Goal: Find specific page/section: Find specific page/section

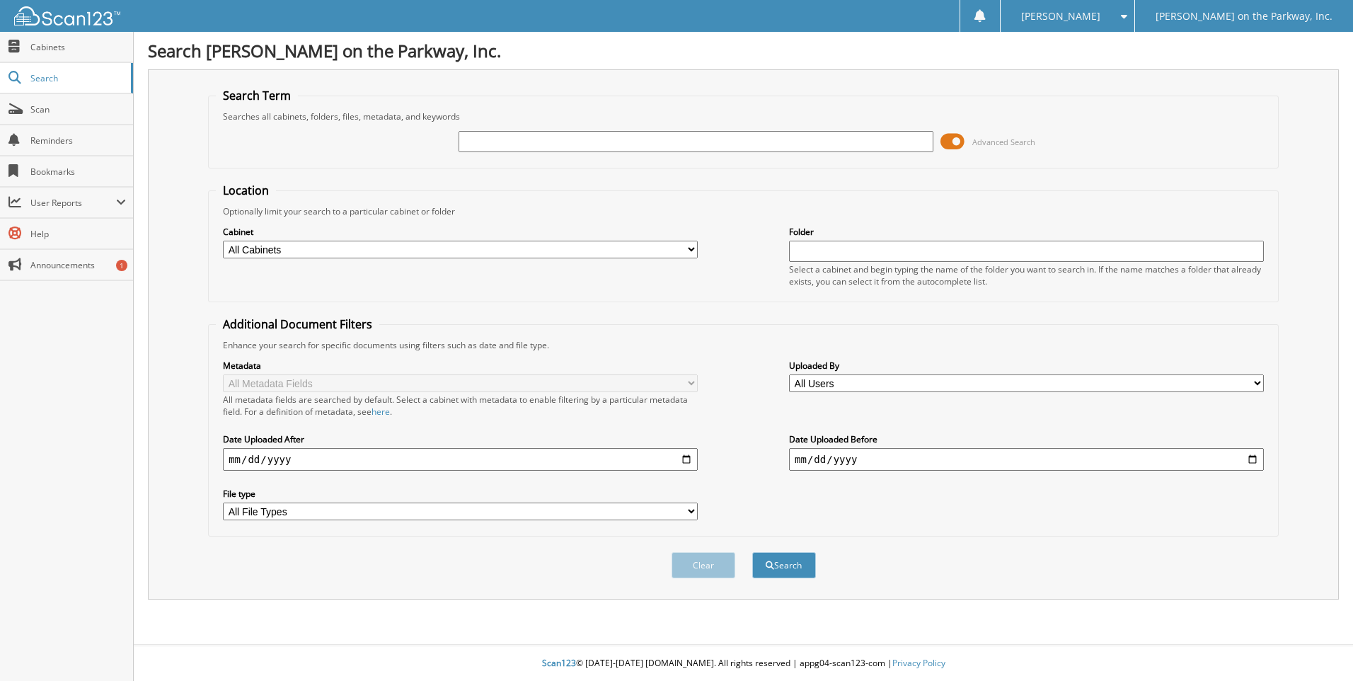
click at [955, 142] on span at bounding box center [952, 141] width 24 height 21
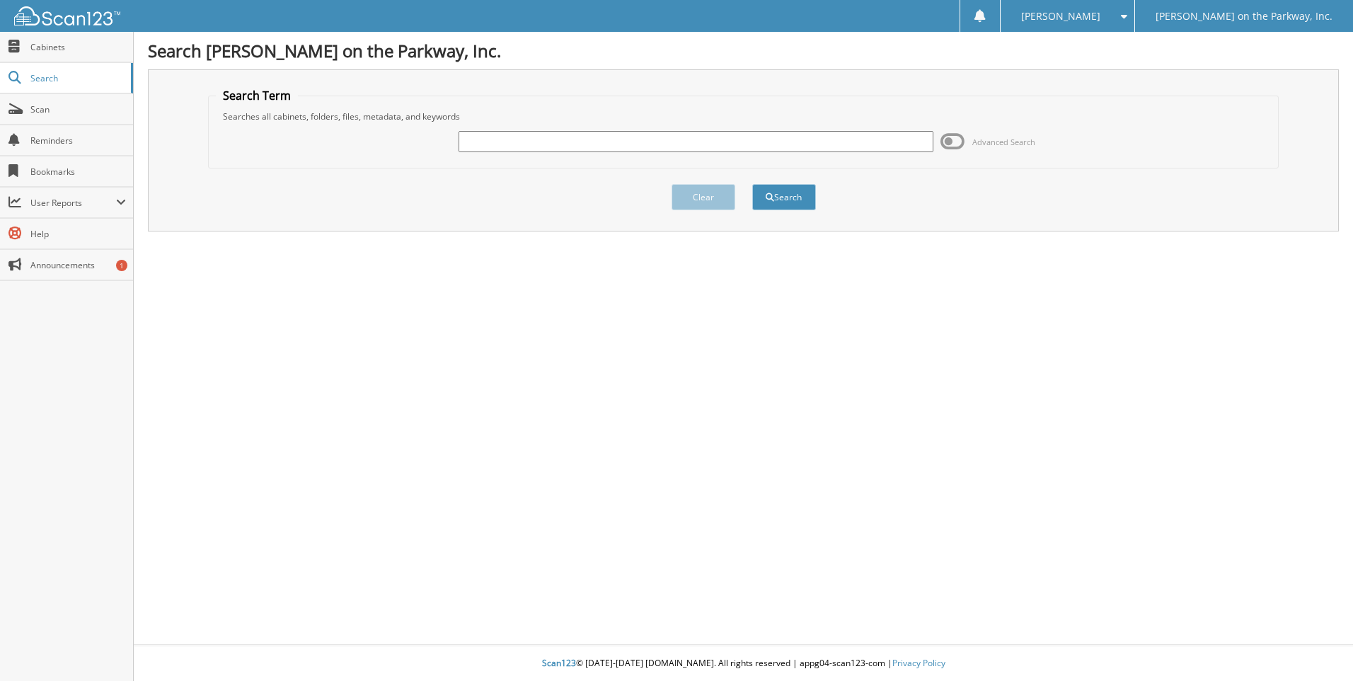
click at [779, 139] on input "text" at bounding box center [695, 141] width 475 height 21
type input "2529637"
click at [752, 184] on button "Search" at bounding box center [784, 197] width 64 height 26
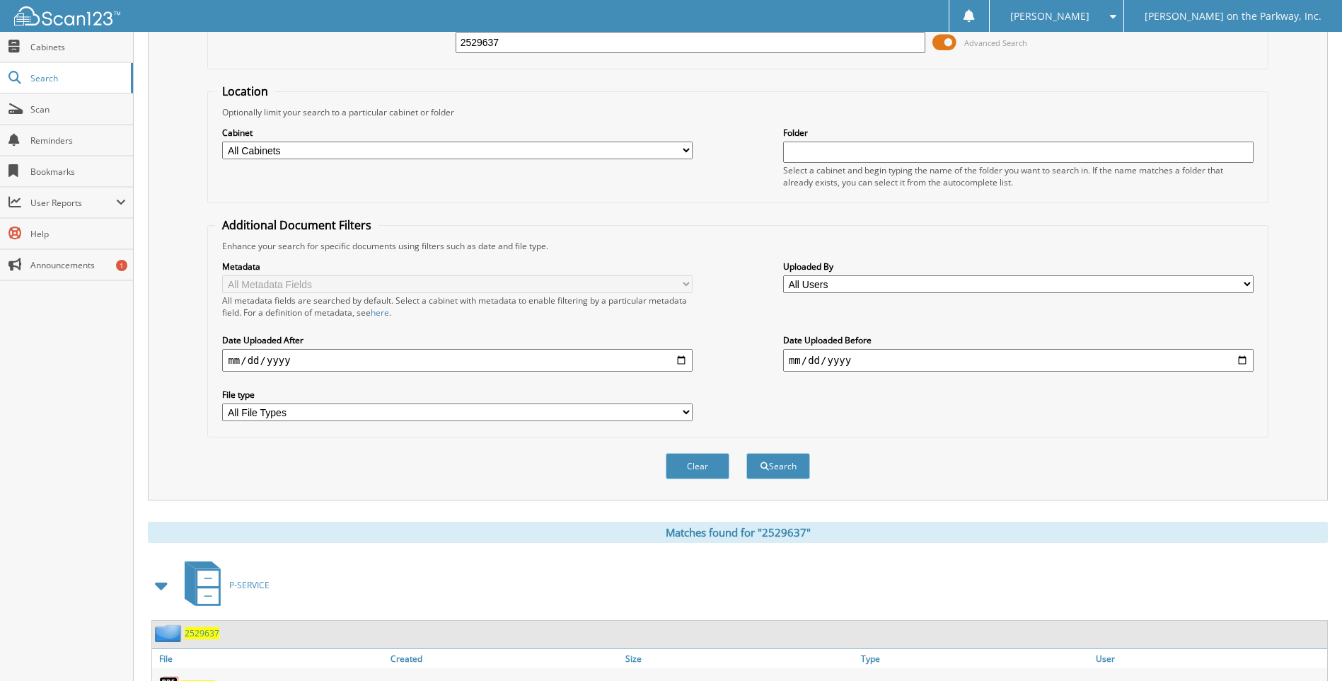
scroll to position [141, 0]
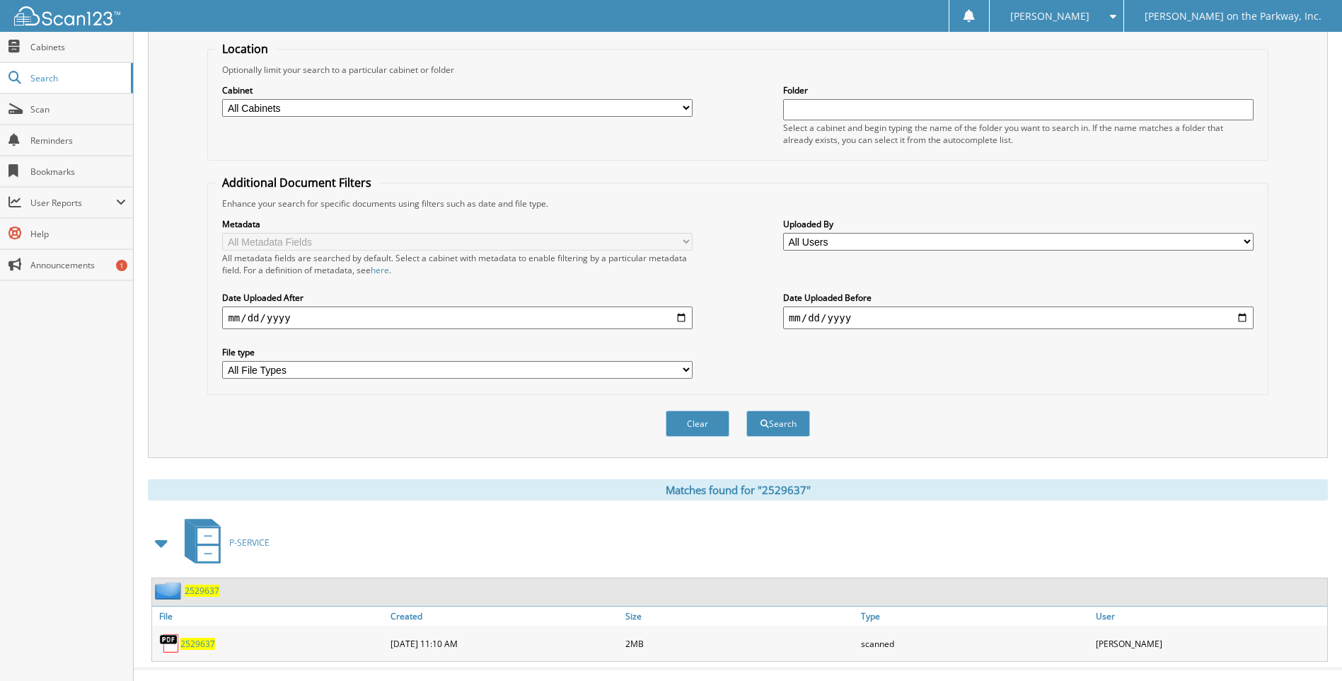
click at [197, 651] on div "2529637" at bounding box center [269, 643] width 235 height 28
click at [195, 644] on span "2529637" at bounding box center [197, 643] width 35 height 12
